Goal: Find specific page/section: Find specific page/section

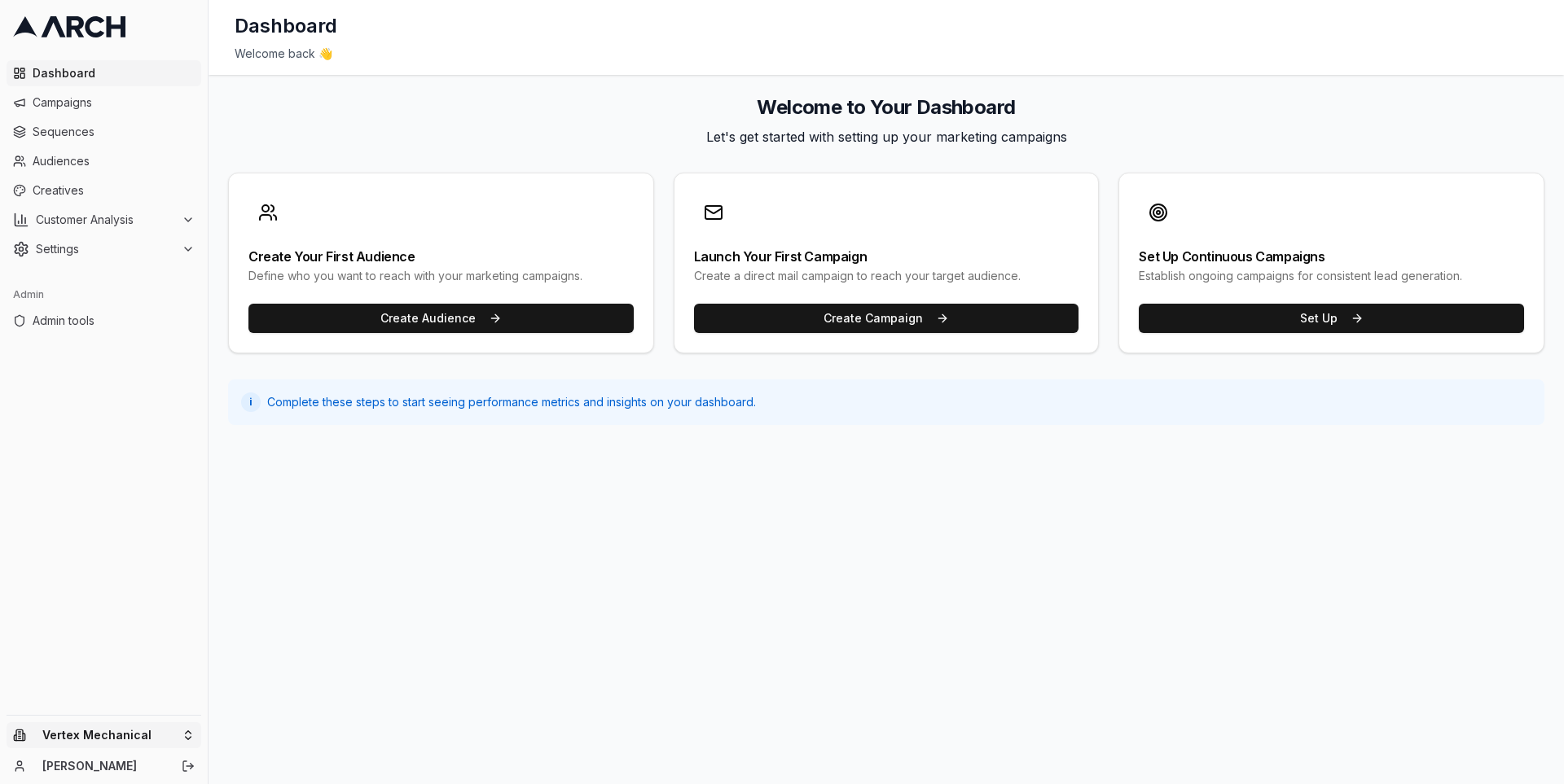
click at [143, 739] on html "Dashboard Campaigns Sequences Audiences Creatives Customer Analysis Settings Ad…" at bounding box center [782, 392] width 1564 height 784
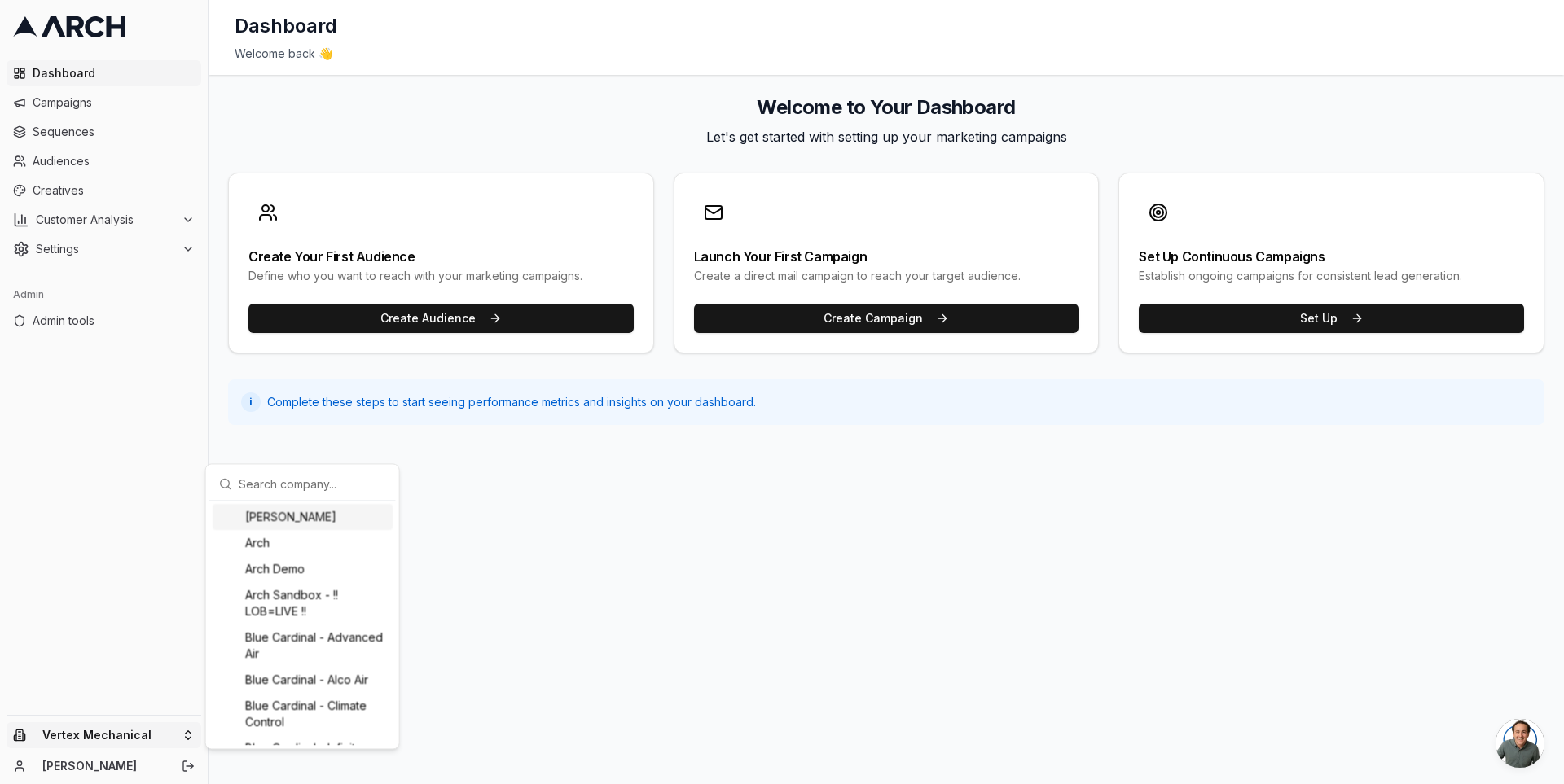
click at [264, 485] on input "text" at bounding box center [313, 483] width 148 height 32
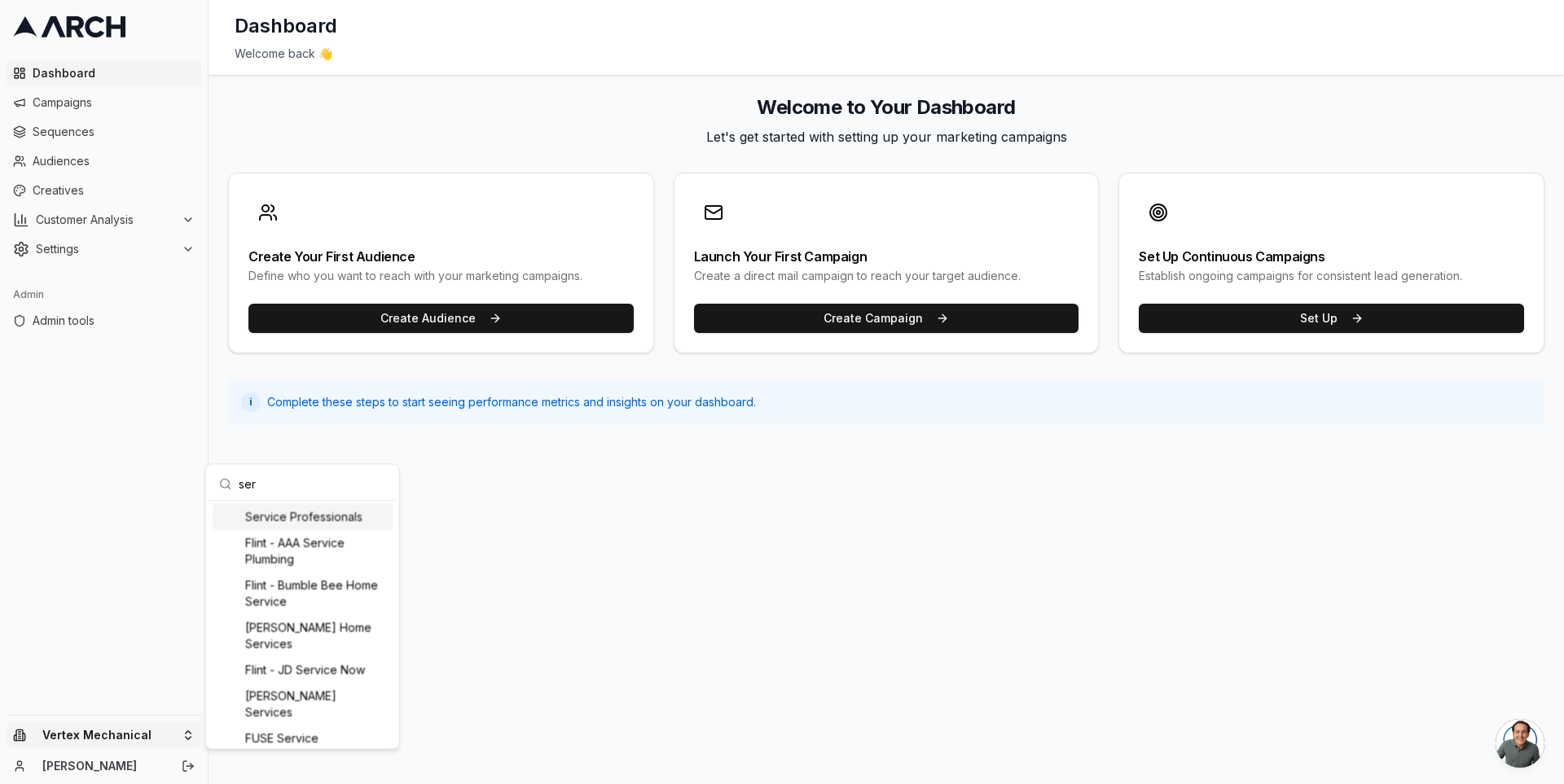
type input "serv"
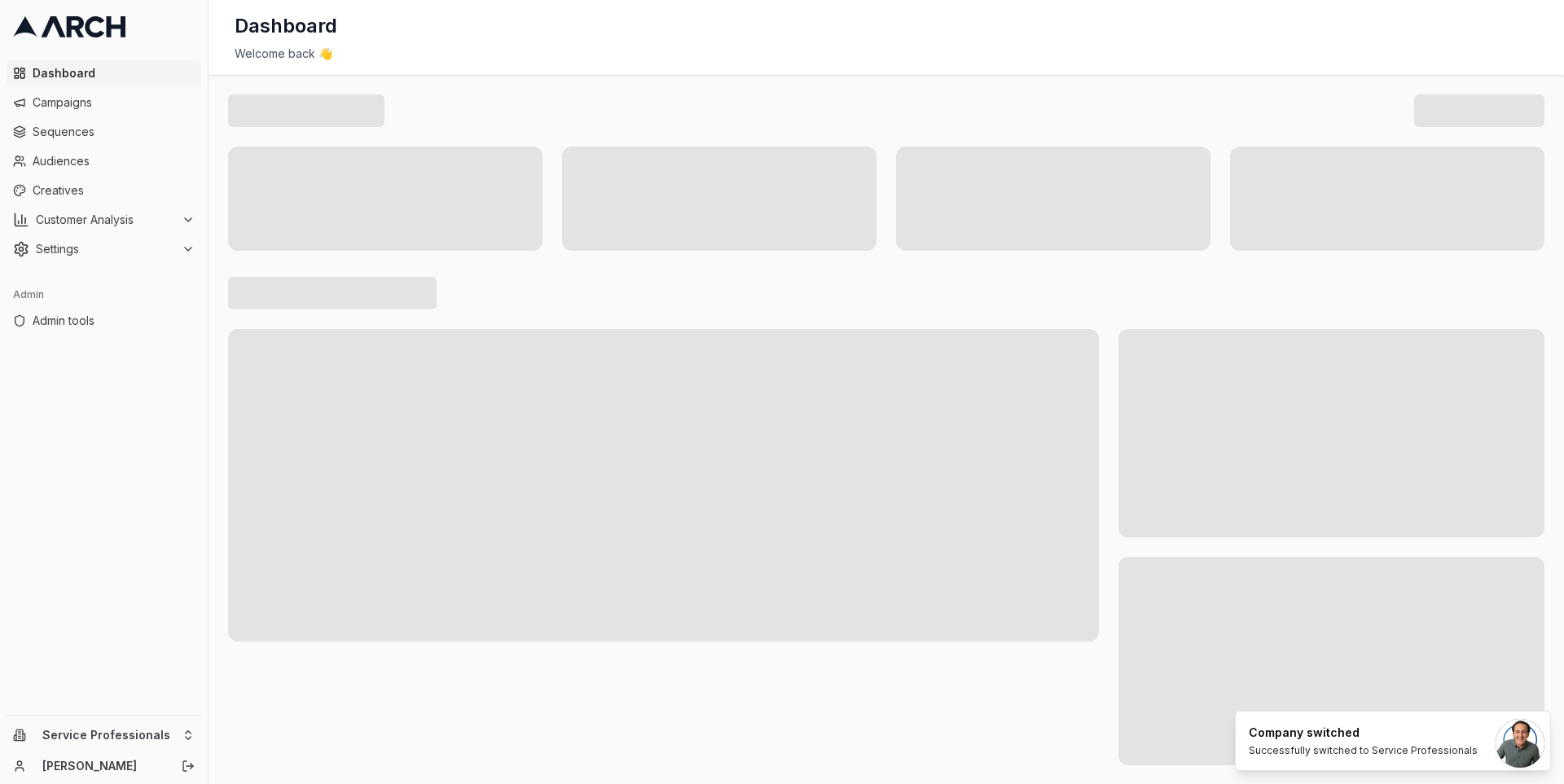
click at [218, 426] on main at bounding box center [885, 543] width 1355 height 938
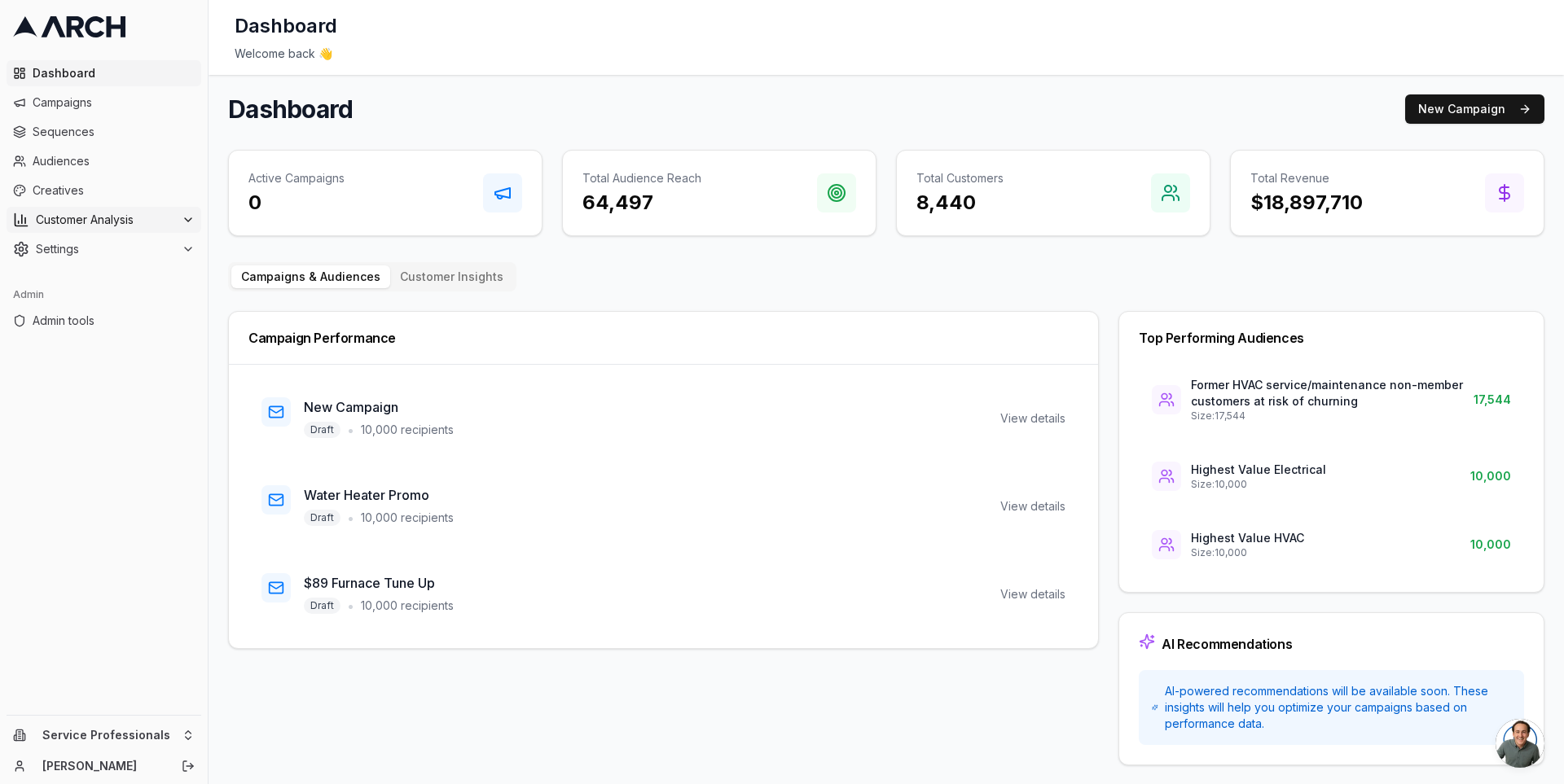
click at [157, 212] on span "Customer Analysis" at bounding box center [105, 220] width 139 height 17
click at [140, 270] on span "Customer Profiles" at bounding box center [107, 272] width 95 height 17
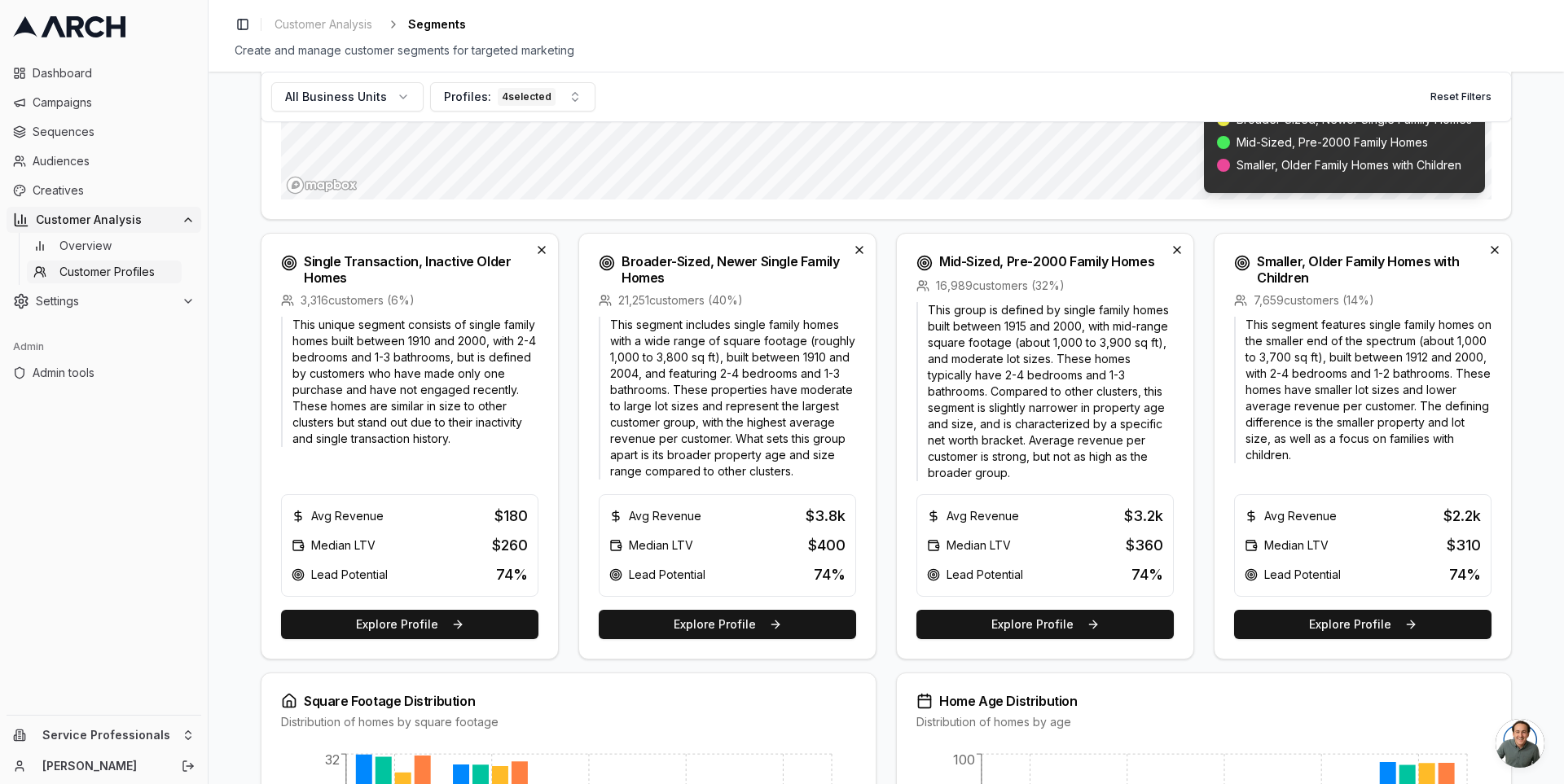
scroll to position [583, 0]
